Goal: Ask a question: Seek information or help from site administrators or community

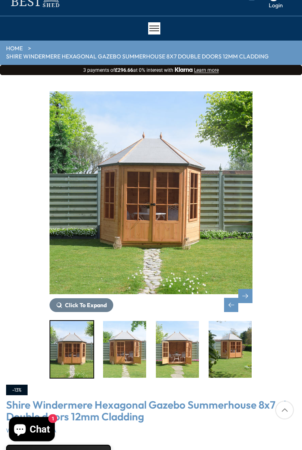
scroll to position [30, 0]
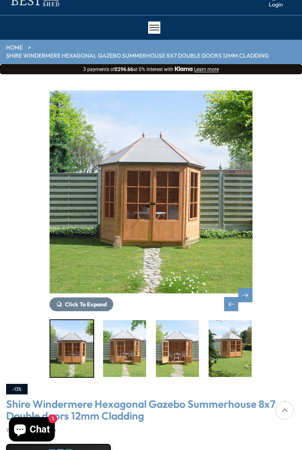
click at [88, 301] on span "Click To Expand" at bounding box center [86, 304] width 42 height 7
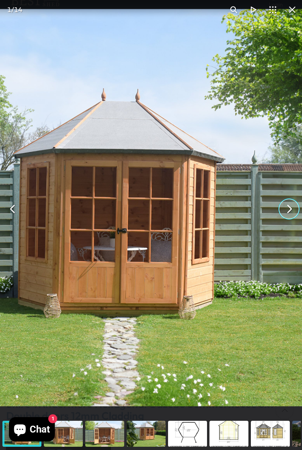
click at [289, 209] on button "You can close this modal content with the ESC key" at bounding box center [288, 208] width 19 height 19
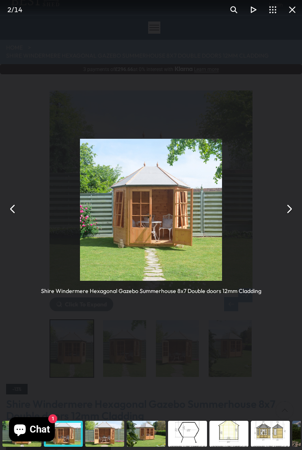
click at [288, 211] on button "You can close this modal content with the ESC key" at bounding box center [288, 208] width 19 height 19
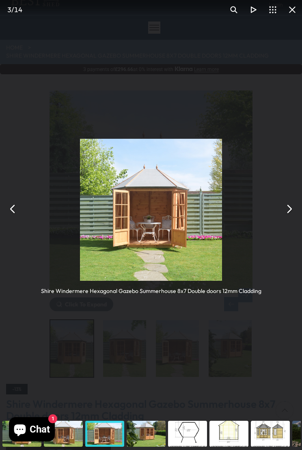
click at [287, 211] on button "You can close this modal content with the ESC key" at bounding box center [288, 208] width 19 height 19
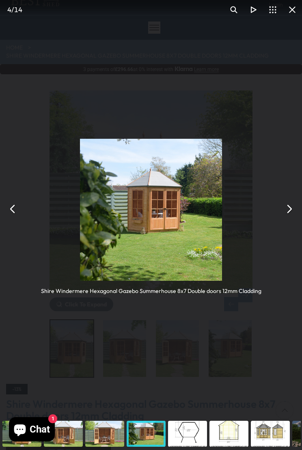
click at [286, 210] on button "You can close this modal content with the ESC key" at bounding box center [288, 208] width 19 height 19
click at [295, 211] on button "You can close this modal content with the ESC key" at bounding box center [288, 208] width 19 height 19
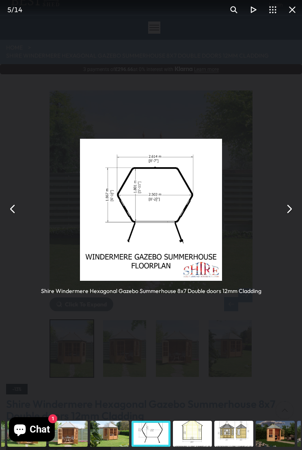
click at [295, 214] on button "You can close this modal content with the ESC key" at bounding box center [288, 208] width 19 height 19
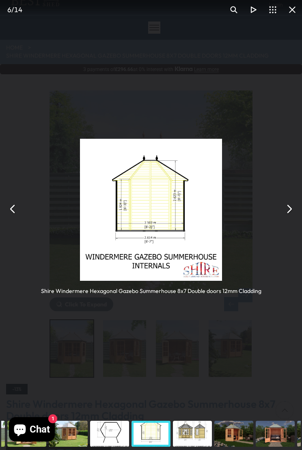
click at [288, 213] on button "You can close this modal content with the ESC key" at bounding box center [288, 208] width 19 height 19
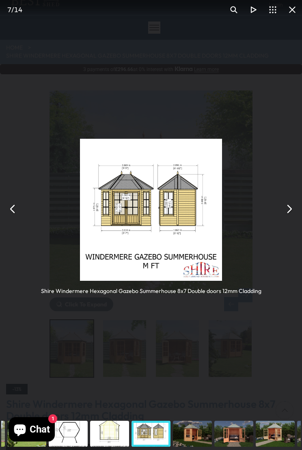
click at [286, 210] on button "You can close this modal content with the ESC key" at bounding box center [288, 208] width 19 height 19
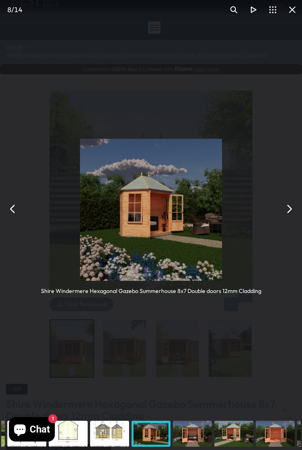
click at [290, 212] on button "You can close this modal content with the ESC key" at bounding box center [288, 208] width 19 height 19
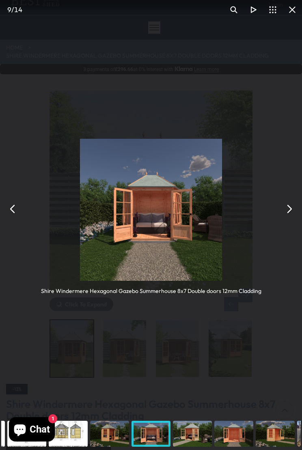
click at [295, 215] on button "You can close this modal content with the ESC key" at bounding box center [288, 208] width 19 height 19
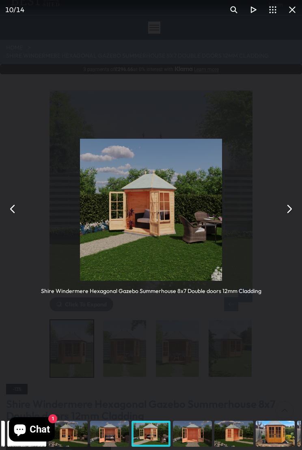
click at [295, 206] on button "You can close this modal content with the ESC key" at bounding box center [288, 208] width 19 height 19
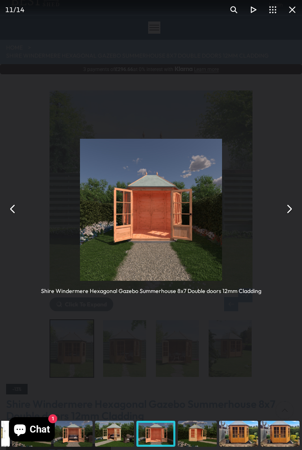
click at [297, 210] on button "You can close this modal content with the ESC key" at bounding box center [288, 208] width 19 height 19
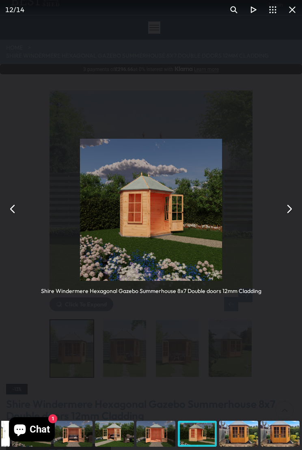
click at [287, 210] on button "You can close this modal content with the ESC key" at bounding box center [288, 208] width 19 height 19
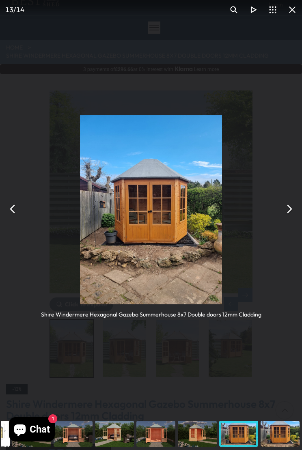
click at [291, 213] on button "You can close this modal content with the ESC key" at bounding box center [288, 208] width 19 height 19
click at [298, 211] on button "You can close this modal content with the ESC key" at bounding box center [288, 208] width 19 height 19
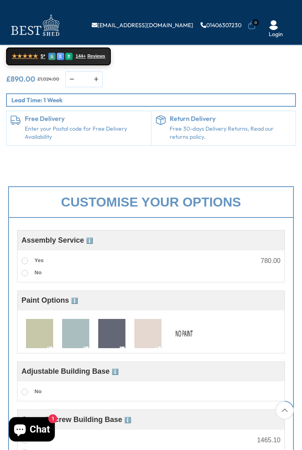
scroll to position [380, 0]
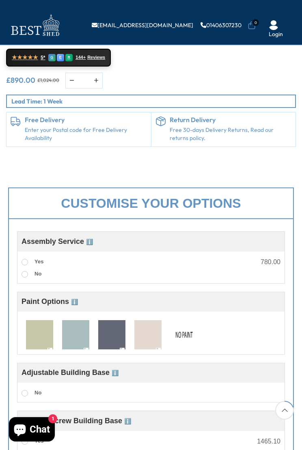
click at [42, 328] on img at bounding box center [39, 335] width 27 height 30
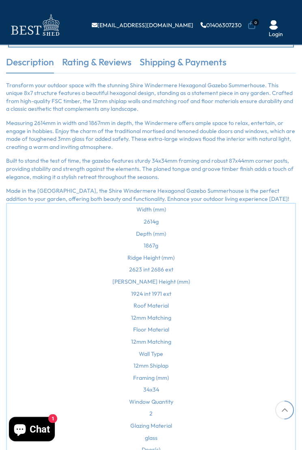
scroll to position [992, 0]
click at [166, 312] on td "Roof Material" at bounding box center [151, 306] width 288 height 12
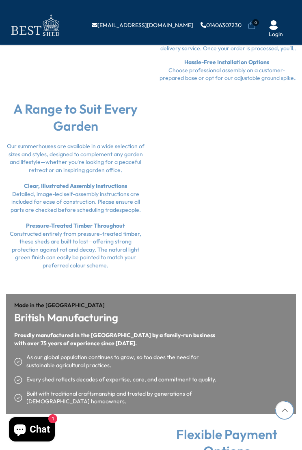
scroll to position [1612, 0]
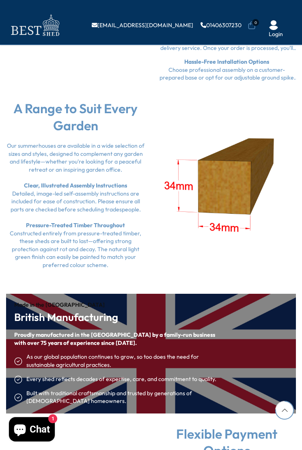
click at [40, 394] on span "Chat" at bounding box center [40, 429] width 20 height 12
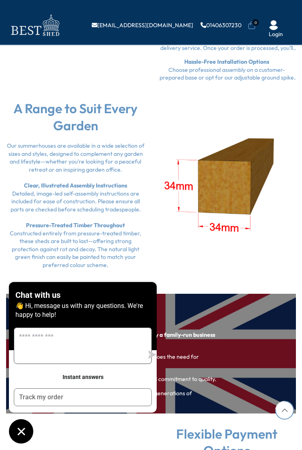
click at [59, 353] on textarea "Message us" at bounding box center [78, 346] width 129 height 36
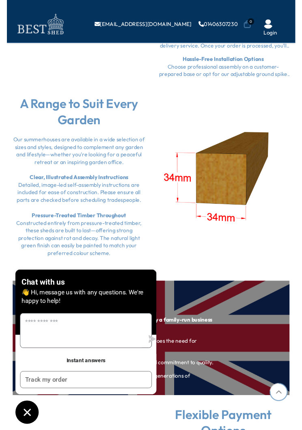
scroll to position [1687, 0]
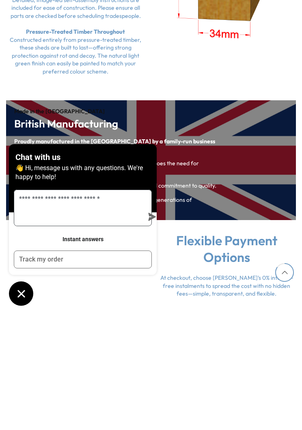
type textarea "**********"
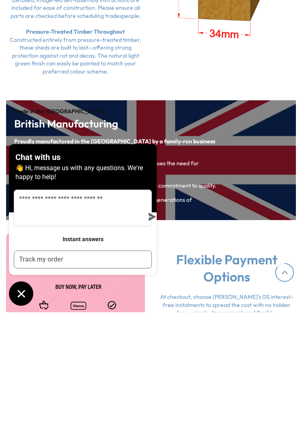
click at [148, 330] on icon "submit" at bounding box center [152, 334] width 8 height 8
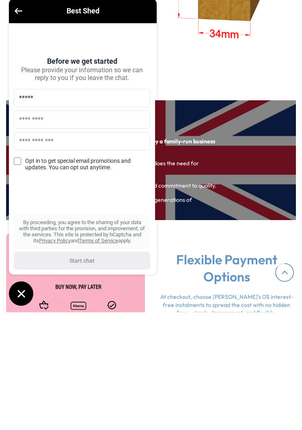
type input "*****"
click at [43, 228] on input "text" at bounding box center [82, 237] width 136 height 18
type input "*****"
click at [41, 250] on input "text" at bounding box center [82, 259] width 136 height 18
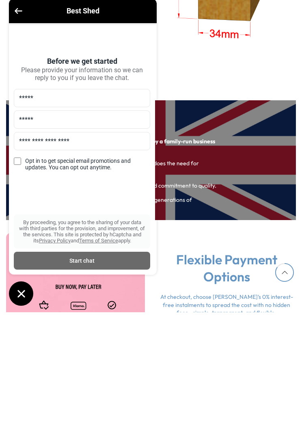
type input "**********"
click at [96, 374] on div "Start chat" at bounding box center [82, 378] width 127 height 9
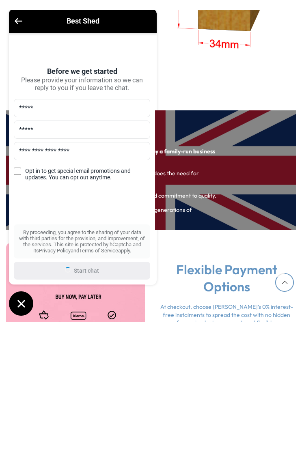
scroll to position [1805, 0]
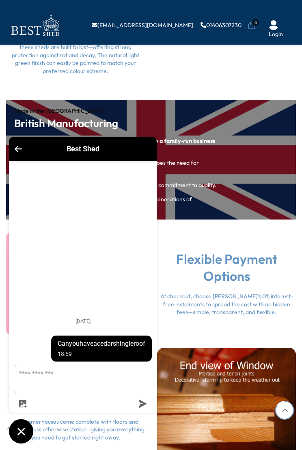
click at [120, 348] on span "Can you have a cedar shingleroof" at bounding box center [102, 344] width 88 height 8
click at [54, 381] on textarea "Message us" at bounding box center [87, 379] width 147 height 28
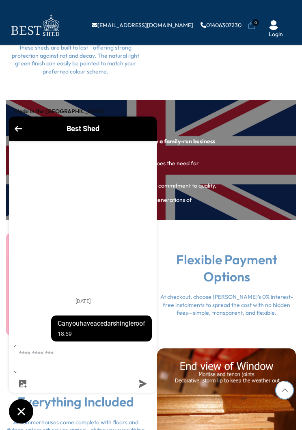
scroll to position [1915, 0]
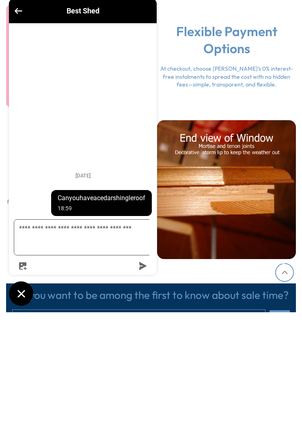
type textarea "**********"
click at [143, 273] on div "**********" at bounding box center [83, 267] width 148 height 252
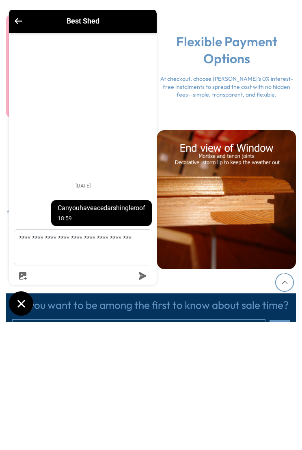
scroll to position [2033, 0]
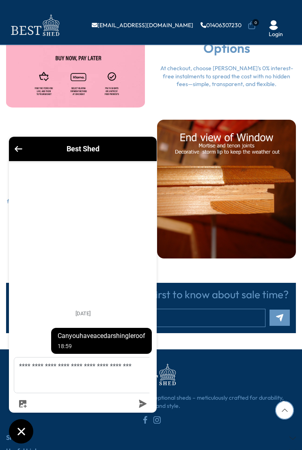
click at [152, 394] on div "**********" at bounding box center [83, 383] width 148 height 52
click at [149, 394] on button "submit" at bounding box center [143, 404] width 18 height 8
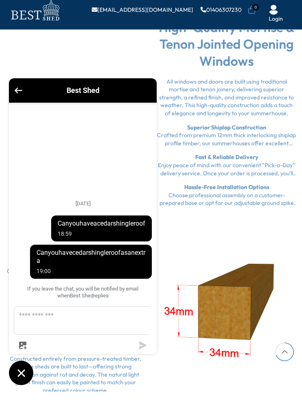
scroll to position [1466, 0]
